Goal: Transaction & Acquisition: Purchase product/service

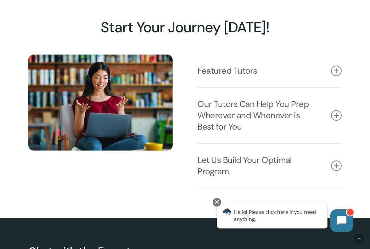
scroll to position [791, 0]
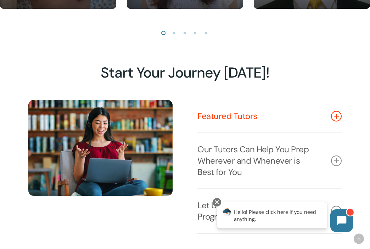
click at [222, 113] on link "Featured Tutors" at bounding box center [269, 116] width 144 height 33
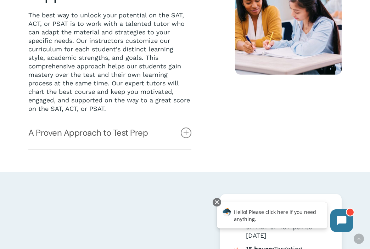
scroll to position [238, 0]
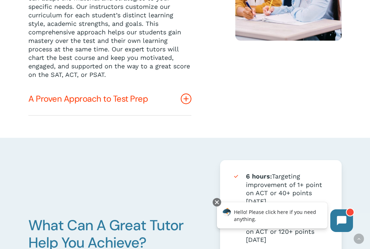
click at [189, 99] on icon at bounding box center [186, 98] width 11 height 11
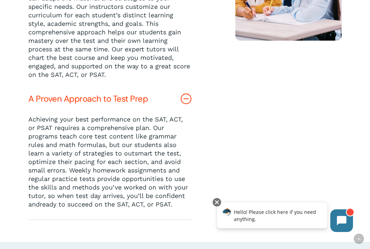
click at [189, 99] on icon at bounding box center [186, 98] width 11 height 11
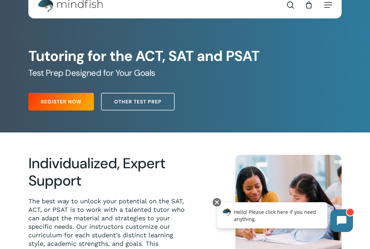
scroll to position [0, 0]
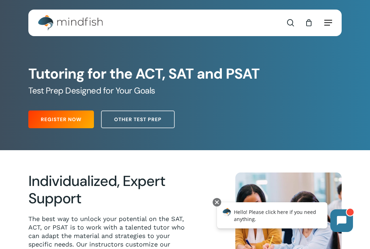
click at [329, 21] on span "Navigation Menu" at bounding box center [328, 22] width 8 height 7
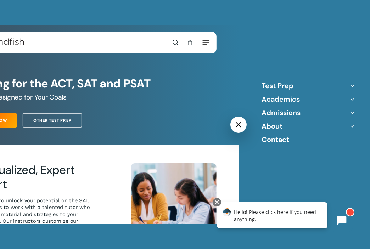
click at [354, 88] on icon "Off Canvas Menu" at bounding box center [352, 86] width 10 height 10
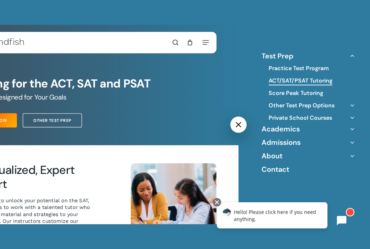
click at [313, 82] on link "ACT/SAT/PSAT Tutoring" at bounding box center [300, 81] width 64 height 8
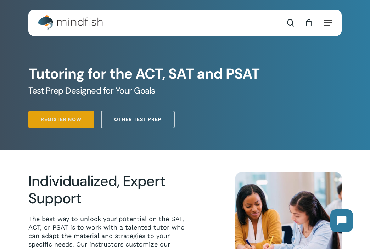
click at [71, 116] on span "Register Now" at bounding box center [61, 119] width 41 height 7
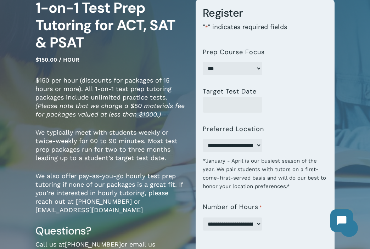
scroll to position [72, 0]
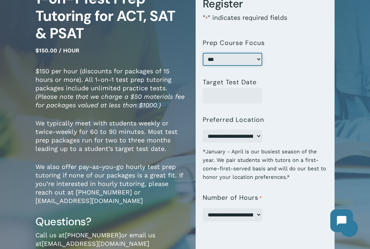
click at [229, 63] on select "*** *** ****" at bounding box center [232, 59] width 59 height 13
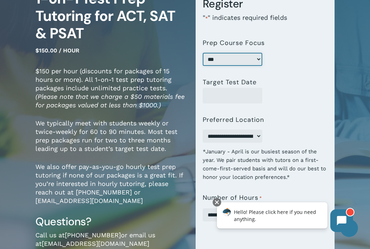
select select "***"
click at [203, 53] on select "*** *** ****" at bounding box center [232, 59] width 59 height 13
click at [179, 91] on p "$150 per hour (discounts for packages of 15 hours or more). All 1-on-1 test pre…" at bounding box center [109, 93] width 149 height 52
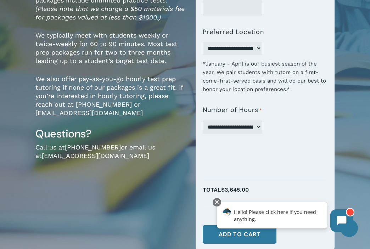
scroll to position [162, 0]
